Goal: Task Accomplishment & Management: Manage account settings

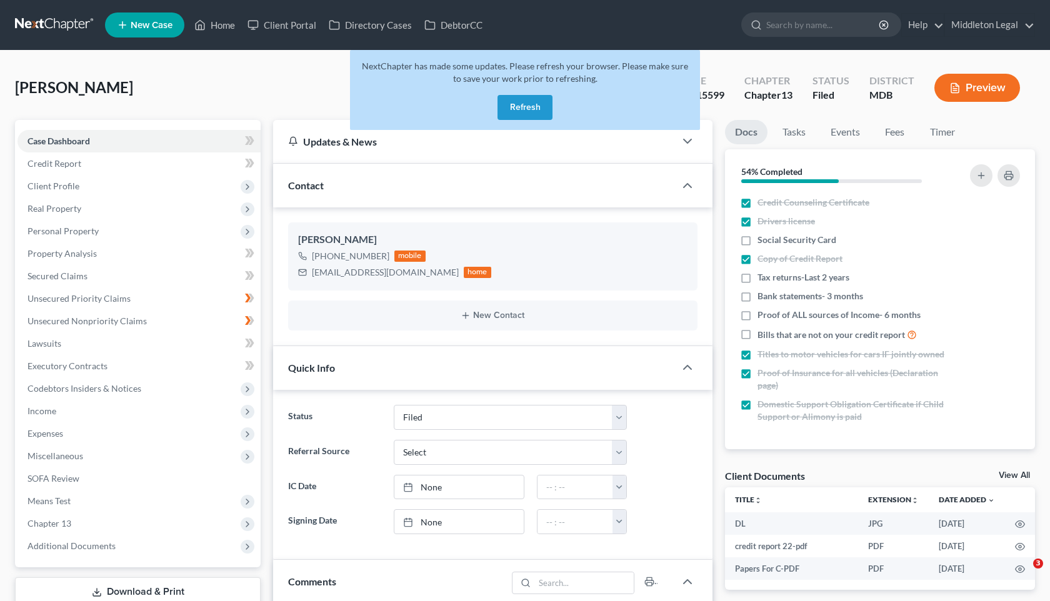
select select "3"
click at [212, 28] on link "Home" at bounding box center [214, 25] width 53 height 22
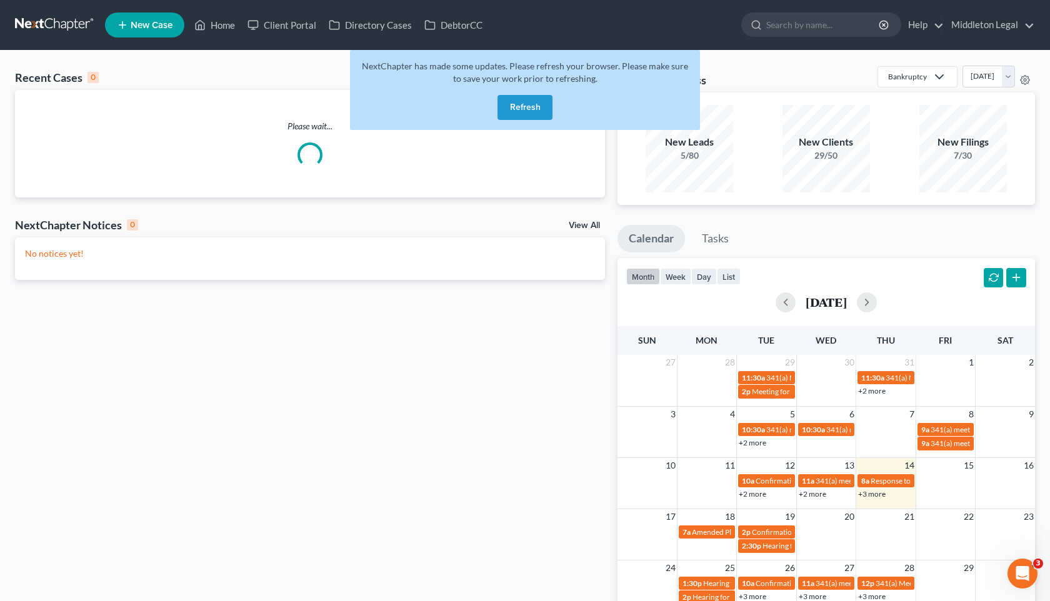
click at [532, 111] on button "Refresh" at bounding box center [524, 107] width 55 height 25
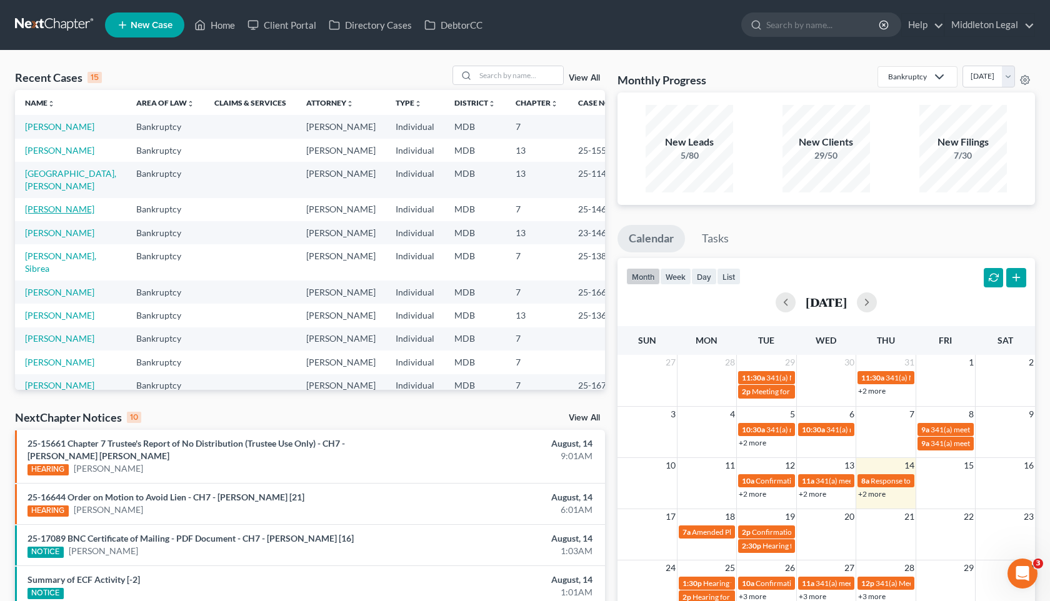
click at [86, 214] on link "[PERSON_NAME]" at bounding box center [59, 209] width 69 height 11
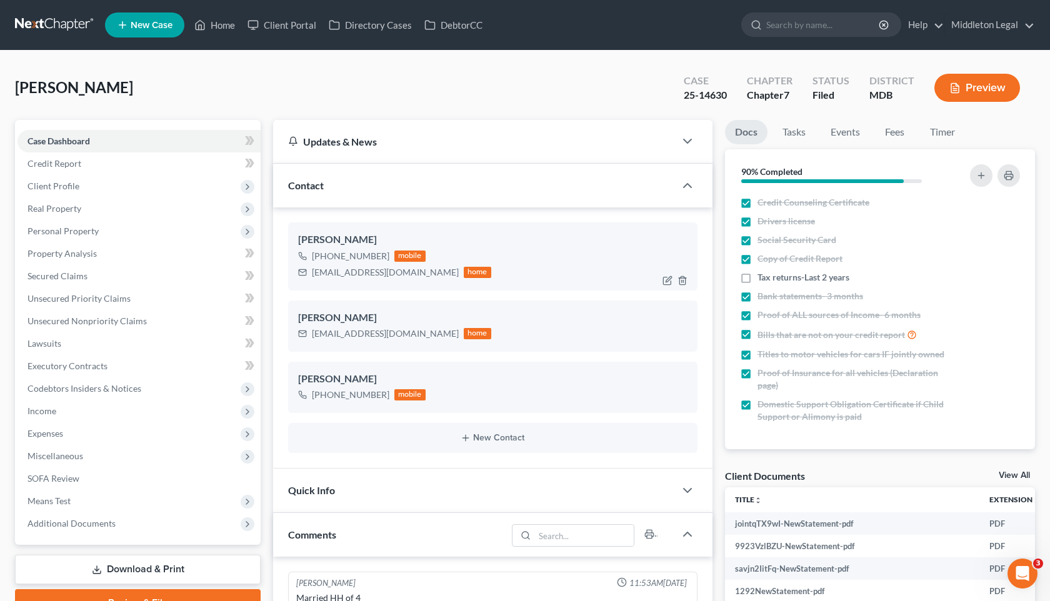
scroll to position [969, 0]
click at [810, 34] on input "search" at bounding box center [823, 24] width 114 height 23
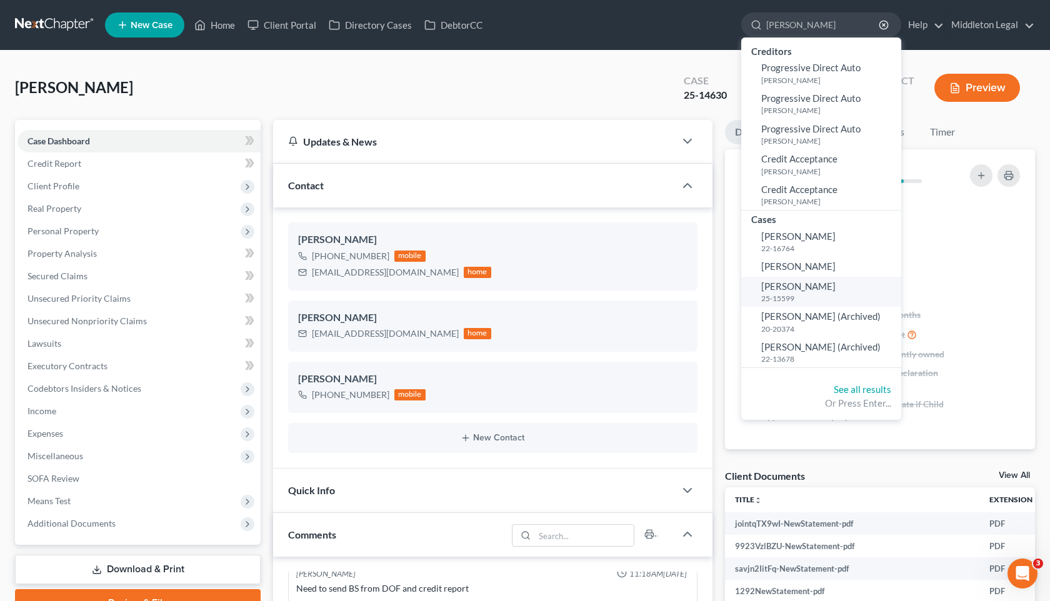
type input "Dixon"
click at [792, 297] on small "25-15599" at bounding box center [829, 298] width 137 height 11
select select "3"
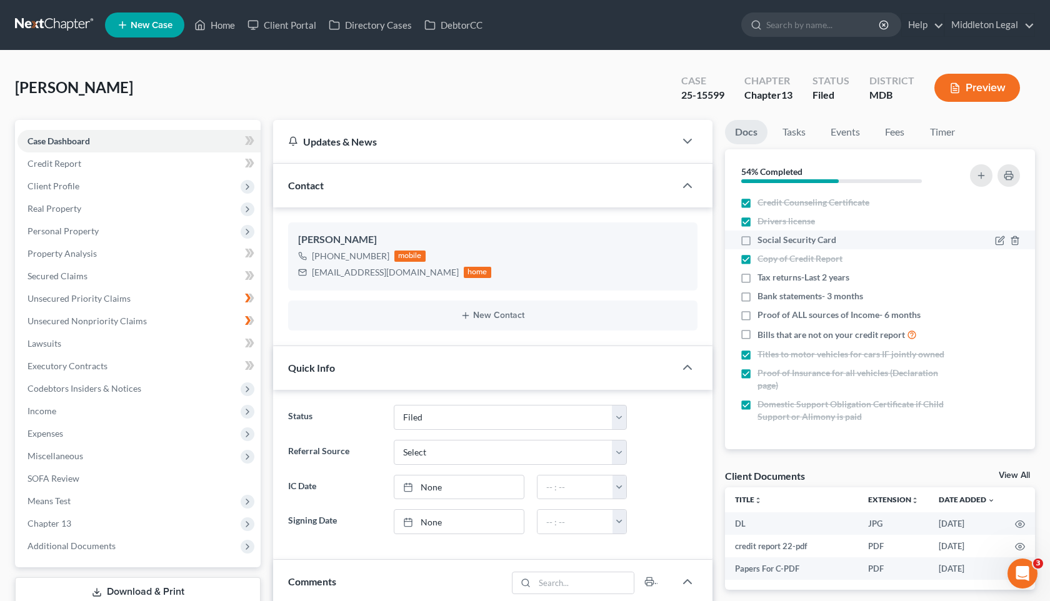
scroll to position [260, 0]
click at [757, 334] on label "Bills that are not on your credit report" at bounding box center [836, 334] width 159 height 14
click at [762, 334] on input "Bills that are not on your credit report" at bounding box center [766, 331] width 8 height 8
checkbox input "true"
click at [823, 575] on td "Papers For C-PDF" at bounding box center [791, 568] width 133 height 22
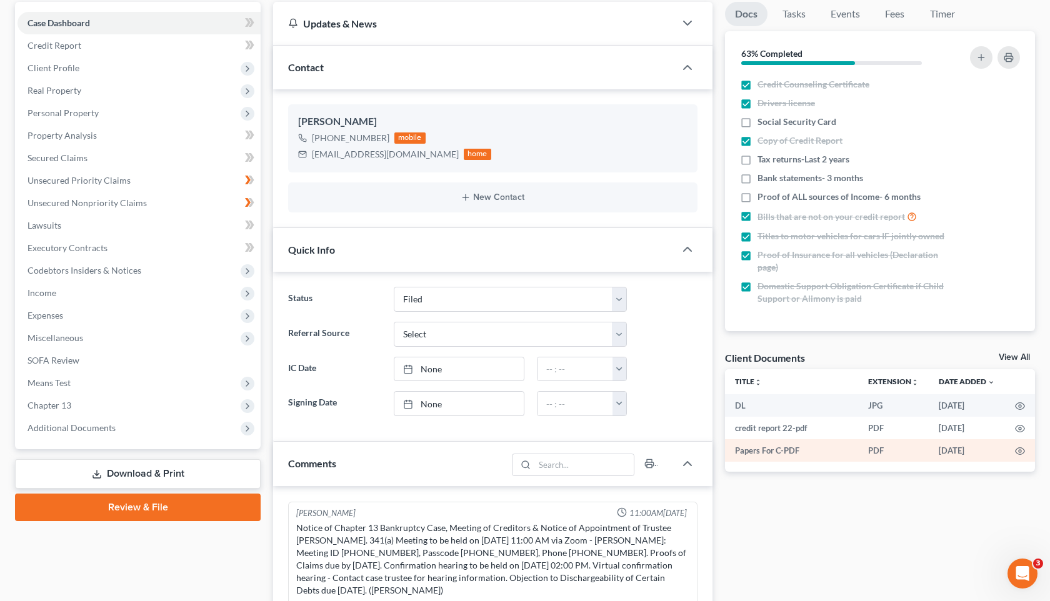
scroll to position [121, 0]
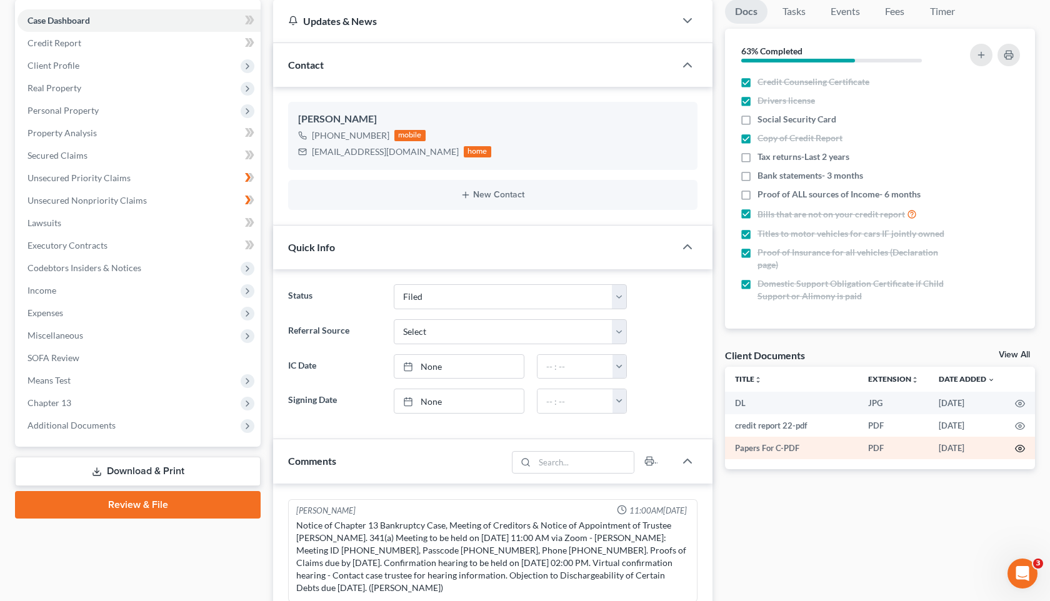
click at [1022, 449] on icon "button" at bounding box center [1020, 449] width 10 height 10
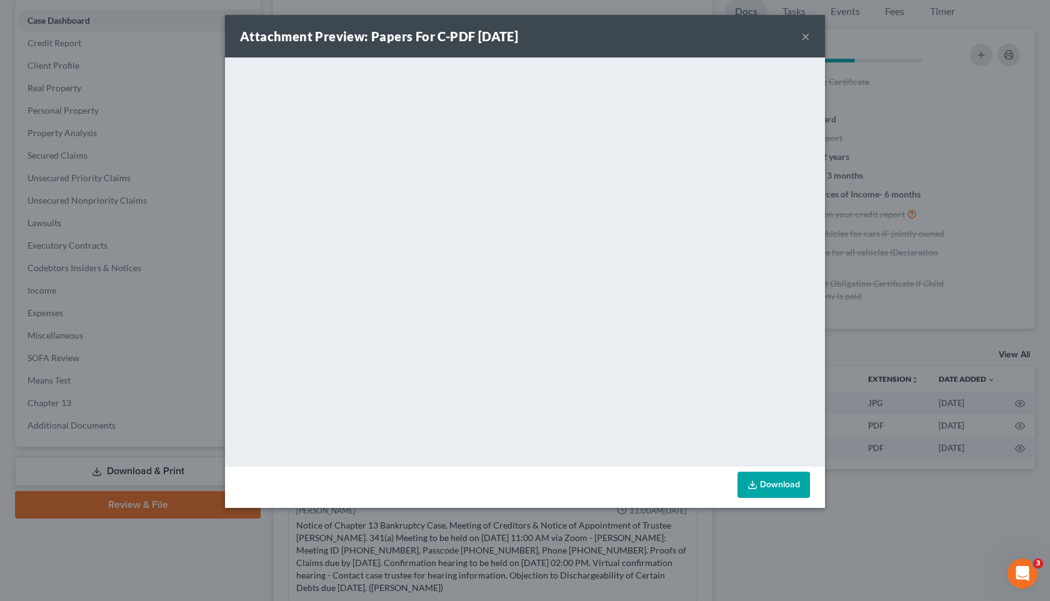
click at [808, 37] on button "×" at bounding box center [805, 36] width 9 height 15
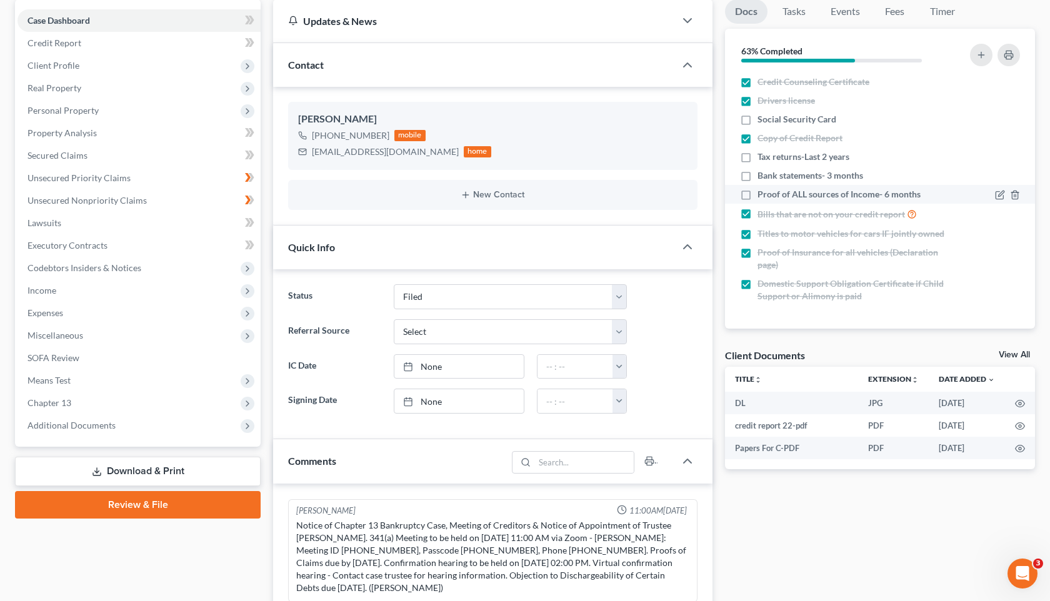
click at [757, 192] on label "Proof of ALL sources of Income- 6 months" at bounding box center [838, 194] width 163 height 12
click at [762, 192] on input "Proof of ALL sources of Income- 6 months" at bounding box center [766, 192] width 8 height 8
checkbox input "true"
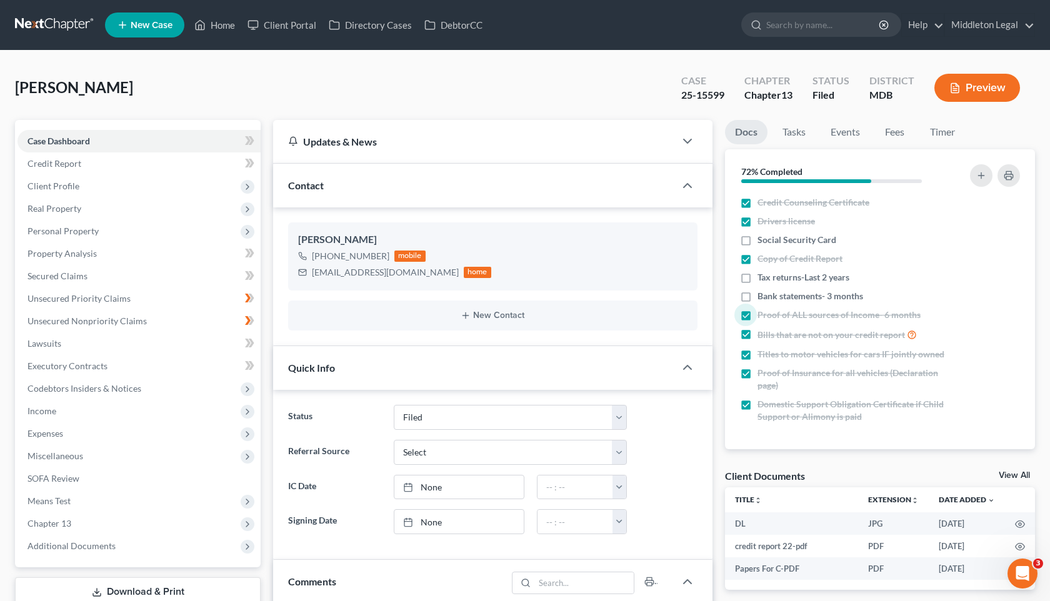
click at [66, 22] on link at bounding box center [55, 25] width 80 height 22
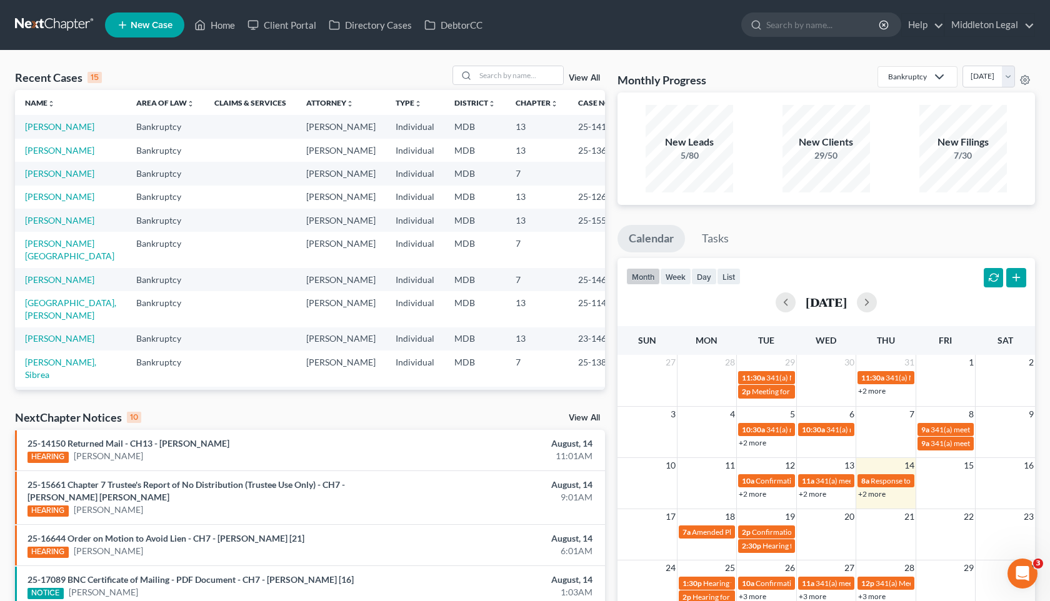
click at [588, 78] on link "View All" at bounding box center [583, 78] width 31 height 9
